Goal: Register for event/course

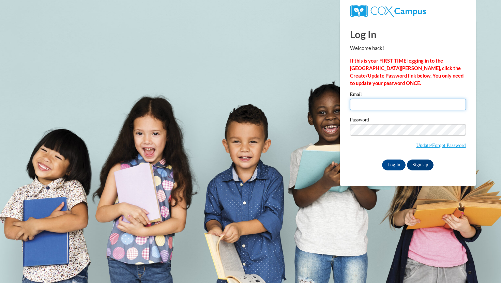
click at [367, 100] on input "Email" at bounding box center [408, 105] width 116 height 12
type input "srleonard@butler.edu"
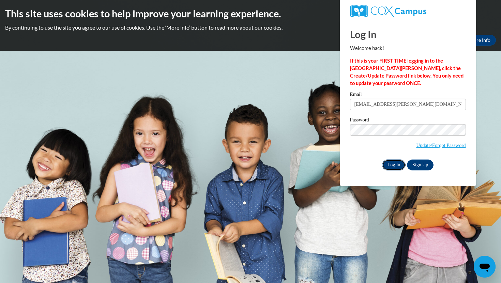
click at [391, 160] on input "Log In" at bounding box center [394, 165] width 24 height 11
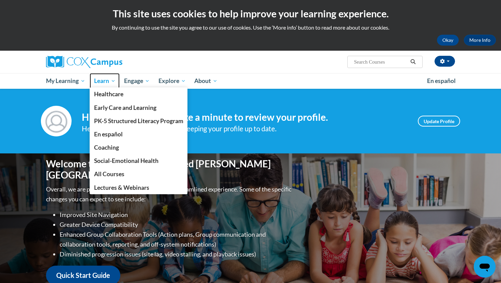
click at [107, 80] on span "Learn" at bounding box center [104, 81] width 21 height 8
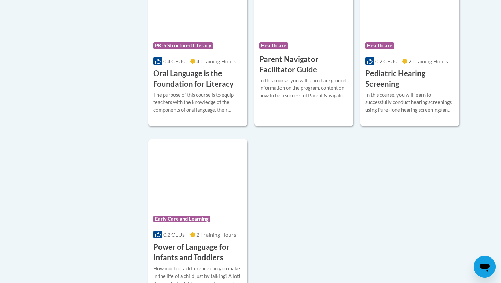
scroll to position [1494, 0]
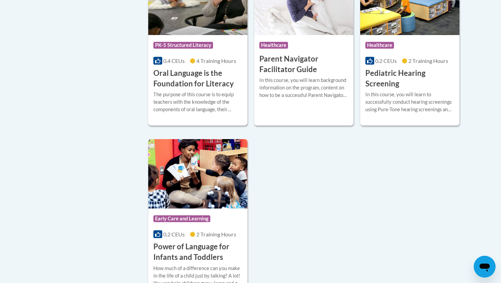
click at [219, 87] on h3 "Oral Language is the Foundation for Literacy" at bounding box center [197, 78] width 89 height 21
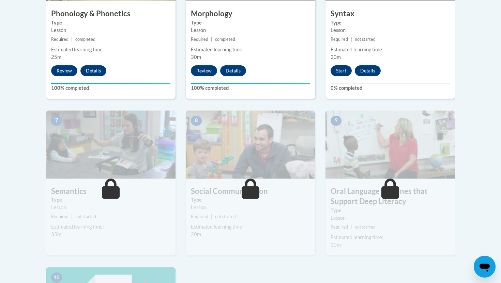
scroll to position [504, 0]
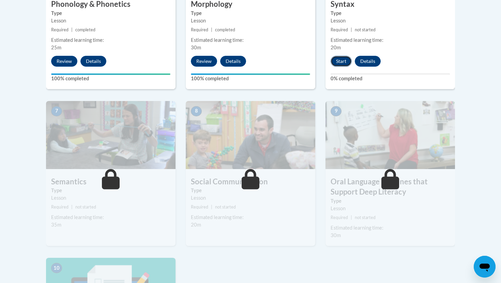
click at [349, 63] on button "Start" at bounding box center [340, 61] width 21 height 11
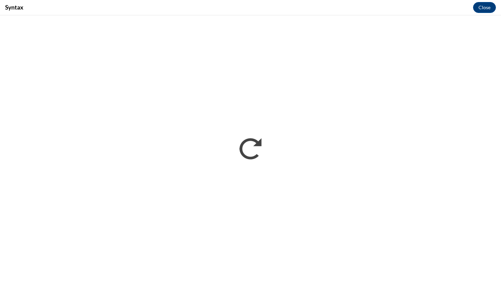
scroll to position [0, 0]
